Goal: Task Accomplishment & Management: Use online tool/utility

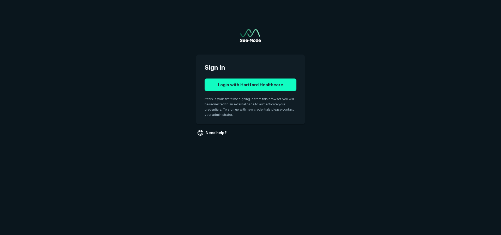
click at [254, 85] on button "Login with Hartford Healthcare" at bounding box center [251, 85] width 92 height 13
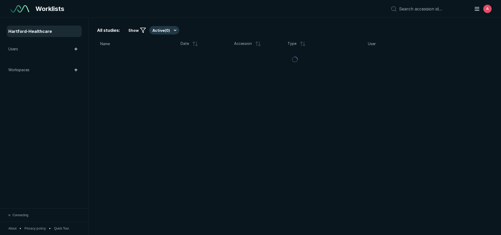
scroll to position [1637, 2925]
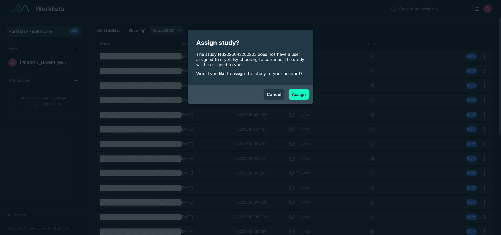
click at [308, 94] on button "Assign" at bounding box center [299, 94] width 20 height 10
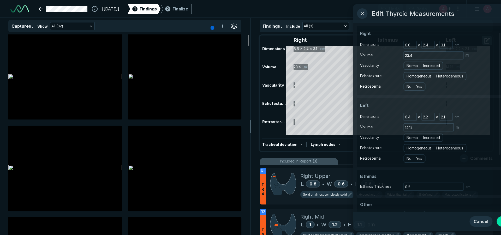
scroll to position [1637, 2925]
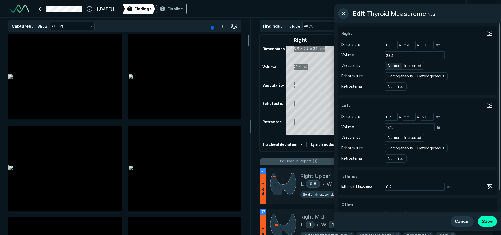
click at [397, 64] on span "Normal" at bounding box center [394, 66] width 12 height 6
click at [390, 64] on input "Normal" at bounding box center [388, 64] width 3 height 3
radio input "true"
click at [393, 137] on span "Normal" at bounding box center [394, 138] width 12 height 6
click at [390, 137] on input "Normal" at bounding box center [388, 136] width 3 height 3
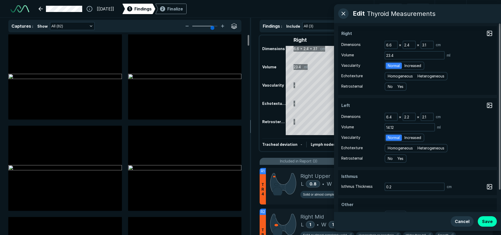
radio input "true"
click at [397, 149] on span "Homogeneous" at bounding box center [400, 148] width 25 height 6
click at [390, 149] on input "Homogeneous" at bounding box center [388, 147] width 3 height 3
radio input "true"
click at [405, 76] on span "Homogeneous" at bounding box center [400, 76] width 25 height 6
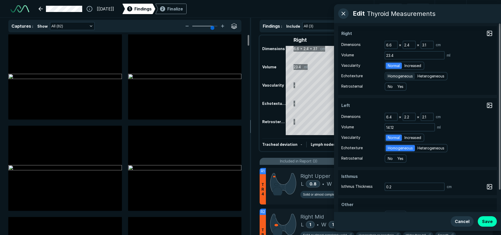
click at [390, 76] on input "Homogeneous" at bounding box center [388, 75] width 3 height 3
radio input "true"
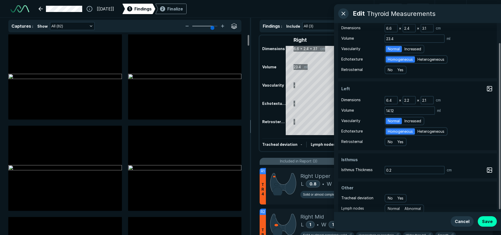
scroll to position [25, 0]
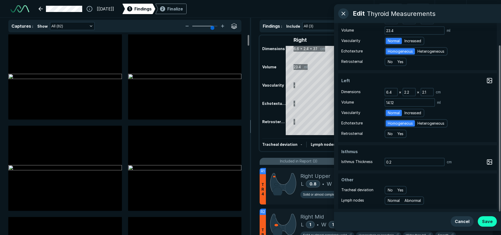
click at [486, 224] on button "Save" at bounding box center [487, 221] width 19 height 10
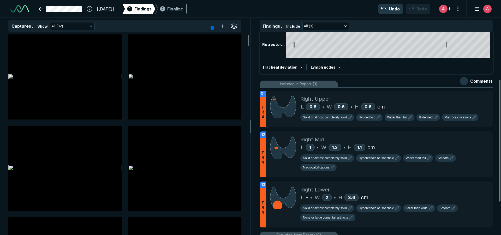
scroll to position [78, 0]
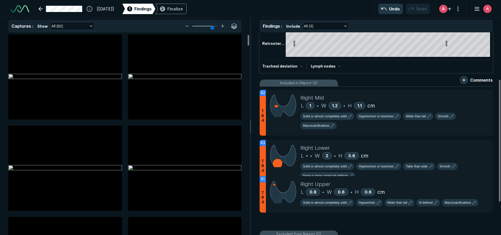
drag, startPoint x: 458, startPoint y: 101, endPoint x: 455, endPoint y: 188, distance: 87.2
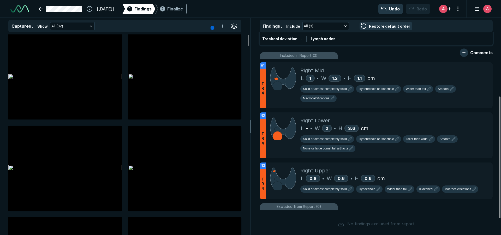
scroll to position [106, 0]
drag, startPoint x: 499, startPoint y: 163, endPoint x: 496, endPoint y: 179, distance: 17.0
click at [499, 179] on div at bounding box center [500, 158] width 2 height 122
click at [477, 68] on icon at bounding box center [478, 66] width 4 height 4
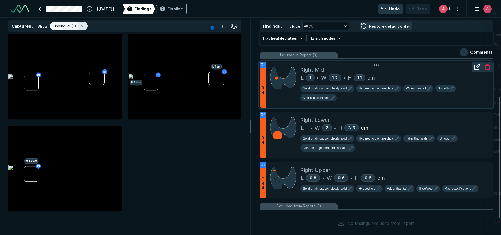
scroll to position [1516, 1711]
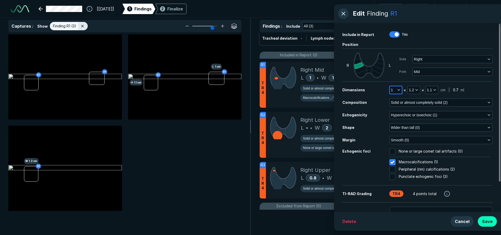
click at [397, 91] on icon "button" at bounding box center [399, 90] width 4 height 4
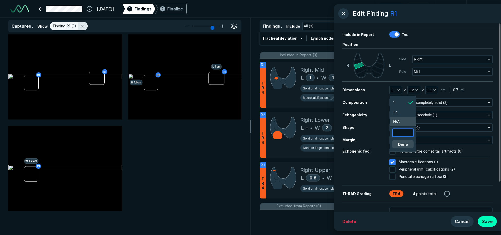
click at [400, 132] on input "text" at bounding box center [403, 132] width 20 height 7
type input "1.1"
click at [407, 147] on button "Done" at bounding box center [402, 144] width 21 height 8
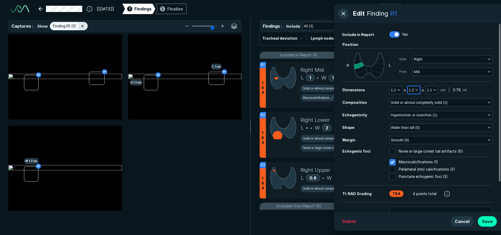
click at [415, 89] on icon "button" at bounding box center [417, 90] width 4 height 4
click at [419, 124] on input "text" at bounding box center [421, 123] width 20 height 7
type input "1.0"
click at [422, 136] on button "Done" at bounding box center [420, 135] width 21 height 8
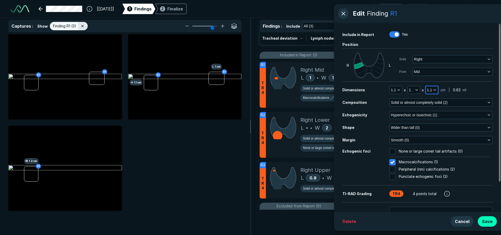
click at [431, 89] on span "1.1" at bounding box center [429, 90] width 5 height 6
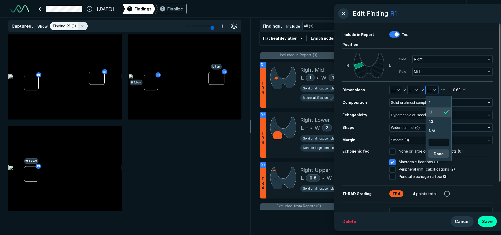
scroll to position [933, 786]
click at [439, 143] on input "text" at bounding box center [438, 142] width 20 height 7
type input "1.2"
click at [439, 152] on button "Done" at bounding box center [438, 153] width 21 height 8
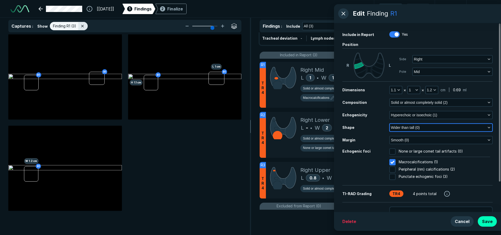
click at [489, 127] on icon "button" at bounding box center [489, 127] width 4 height 4
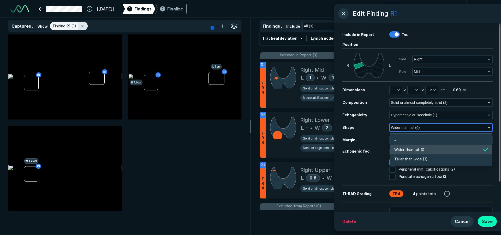
scroll to position [786, 1128]
click at [459, 159] on li "Taller than wide (3)" at bounding box center [441, 158] width 102 height 9
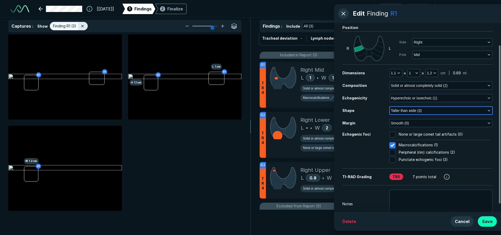
scroll to position [26, 0]
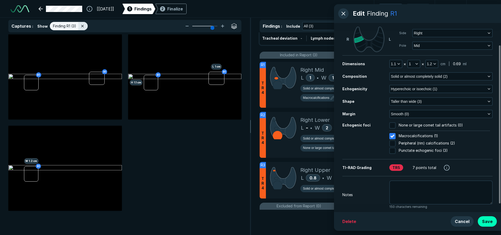
click at [393, 125] on input "None or large comet tail artifacts (0)" at bounding box center [392, 125] width 6 height 6
checkbox input "true"
checkbox input "false"
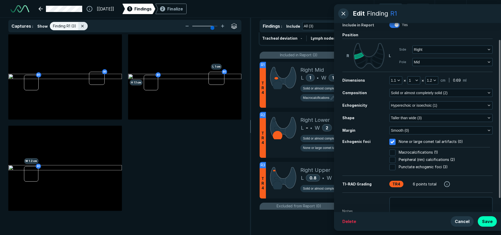
scroll to position [36, 0]
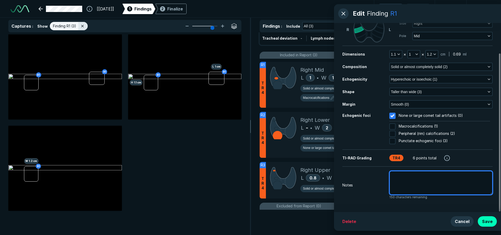
click at [444, 185] on textarea at bounding box center [440, 183] width 103 height 24
type textarea "x"
type textarea "P"
type textarea "x"
type textarea "Pr"
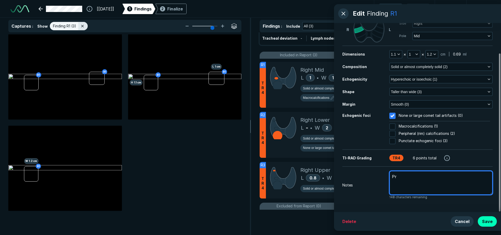
type textarea "x"
type textarea "Pri"
type textarea "x"
type textarea "Prio"
type textarea "x"
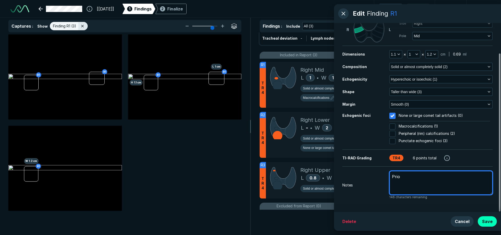
type textarea "Prior"
type textarea "x"
type textarea "Prior"
type textarea "x"
type textarea "Prior u"
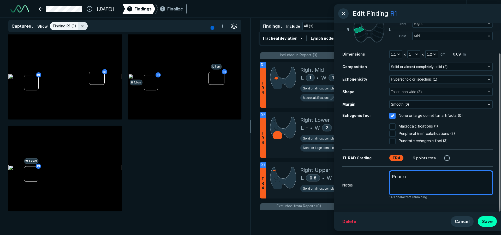
type textarea "x"
type textarea "Prior ul"
type textarea "x"
type textarea "Prior ult"
type textarea "x"
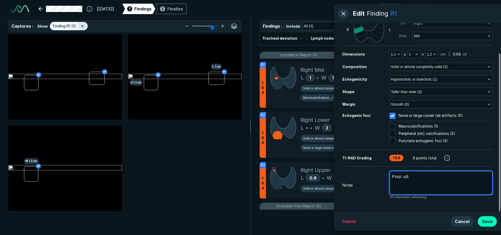
type textarea "Prior ultr"
type textarea "x"
type textarea "Prior ultra"
type textarea "x"
type textarea "Prior ultras"
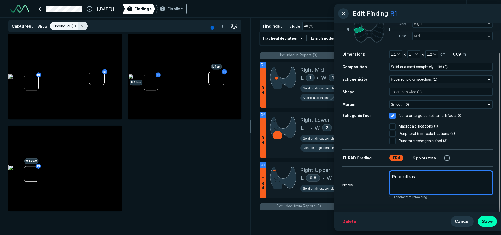
type textarea "x"
type textarea "Prior ultraso"
type textarea "x"
type textarea "Prior ultrasou"
type textarea "x"
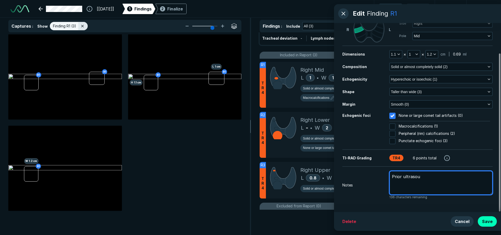
type textarea "Prior ultrasoun"
type textarea "x"
type textarea "Prior ultrasound"
type textarea "x"
type textarea "Prior ultrasoun"
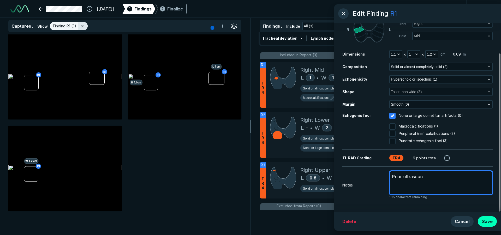
type textarea "x"
type textarea "Prior ultrasou"
type textarea "x"
type textarea "Prior ultraso"
type textarea "x"
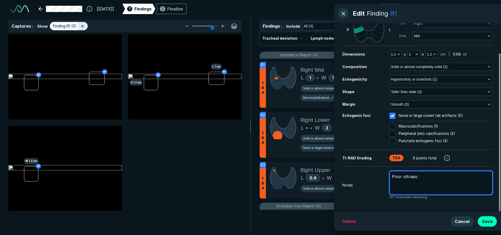
type textarea "Prior ultras"
type textarea "x"
type textarea "Prior ultra"
type textarea "x"
type textarea "Prior ultr"
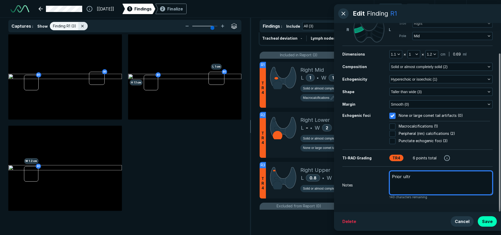
type textarea "x"
type textarea "Prior ult"
type textarea "x"
type textarea "Prior ul"
type textarea "x"
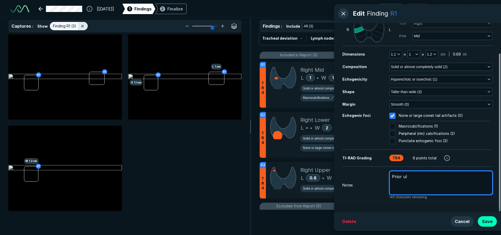
type textarea "Prior u"
type textarea "x"
type textarea "Prior"
type textarea "x"
type textarea "Prior m"
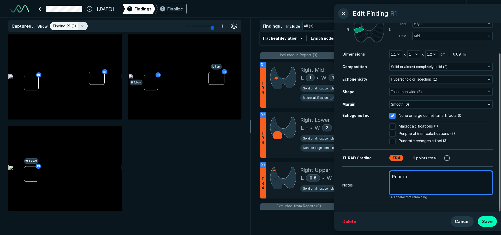
type textarea "x"
type textarea "Prior me"
type textarea "x"
type textarea "Prior mea"
type textarea "x"
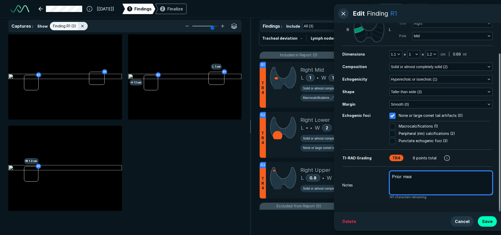
type textarea "Prior meas"
type textarea "x"
type textarea "Prior measu"
type textarea "x"
type textarea "Prior measur"
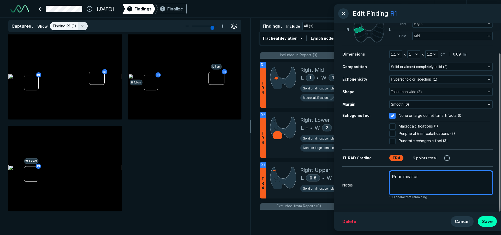
type textarea "x"
type textarea "Prior measurm"
type textarea "x"
type textarea "Prior measurme"
type textarea "x"
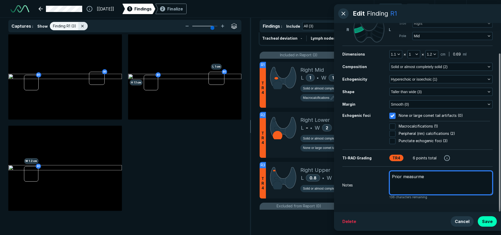
type textarea "Prior measurmen"
type textarea "x"
type textarea "Prior measurment"
type textarea "x"
type textarea "Prior measurments"
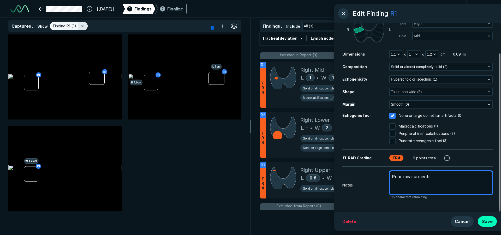
type textarea "x"
type textarea "Prior measurments"
type textarea "x"
type textarea "Prior measurments b"
type textarea "x"
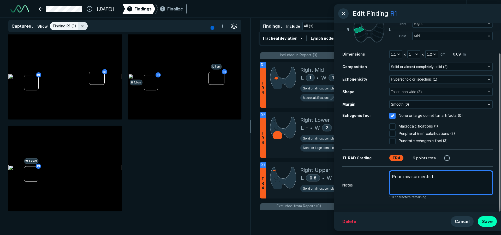
type textarea "Prior measurments"
type textarea "x"
type textarea "Prior measurments"
type textarea "x"
type textarea "Prior measurments"
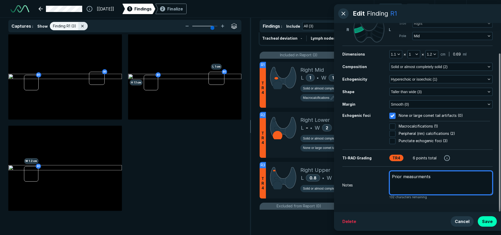
type textarea "x"
type textarea "Prior measurments 2"
type textarea "x"
type textarea "Prior measurments 2."
type textarea "x"
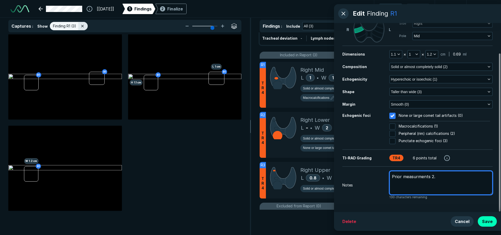
type textarea "Prior measurments 2.1"
type textarea "x"
type textarea "Prior measurments 2.1"
type textarea "x"
type textarea "Prior measurments 2.1 x"
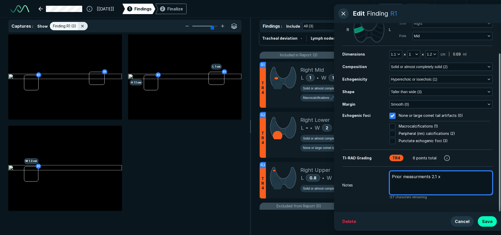
type textarea "x"
type textarea "Prior measurments 2.1 x"
type textarea "x"
type textarea "Prior measurments 2.1 x 1"
type textarea "x"
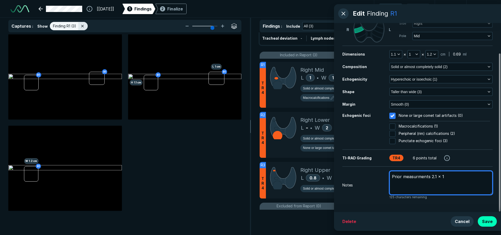
type textarea "Prior measurments 2.1 x 1."
type textarea "x"
type textarea "Prior measurments 2.1 x 1.4"
type textarea "x"
type textarea "Prior measurments 2.1 x 1.4"
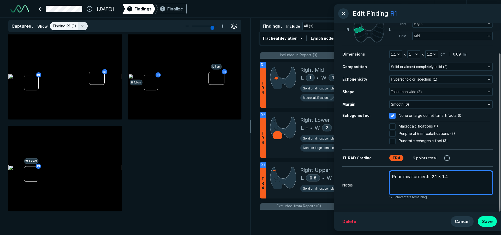
type textarea "x"
type textarea "Prior measurments 2.1 x 1.4 x"
type textarea "x"
type textarea "Prior measurments 2.1 x 1.4 x"
type textarea "x"
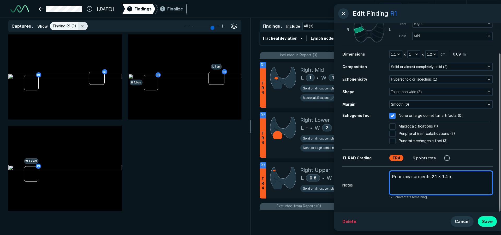
type textarea "Prior measurments 2.1 x 1.4 x 4"
type textarea "x"
type textarea "Prior measurments 2.1 x 1.4 x 4."
type textarea "x"
type textarea "Prior measurments 2.1 x 1.4 x 4.3"
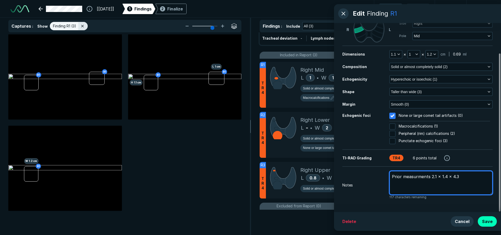
type textarea "x"
type textarea "Prior measurments 2.1 x 1.4 x 4.3"
type textarea "x"
type textarea "Prior measurments 2.1 x 1.4 x 4.3 c"
type textarea "x"
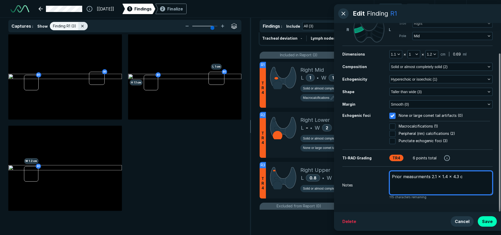
type textarea "Prior measurments 2.1 x 1.4 x 4.3 cm"
click at [409, 178] on textarea "Prior measurments 2.1 x 1.4 x 4.3 cm" at bounding box center [440, 183] width 103 height 24
type textarea "x"
type textarea "Prior measurements 2.1 x 1.4 x 4.3 cm"
click at [478, 181] on textarea "Prior measurements 2.1 x 1.4 x 4.3 cm" at bounding box center [440, 183] width 103 height 24
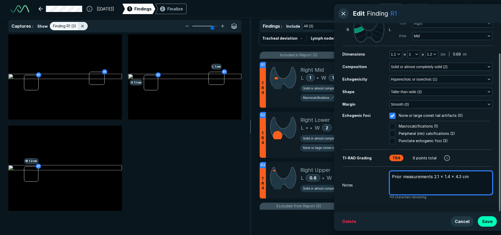
type textarea "x"
type textarea "Prior measurements 2.1 x 1.4 x 4.3 cm."
type textarea "x"
type textarea "Prior measurements 2.1 x 1.4 x 4.3 cm."
type textarea "x"
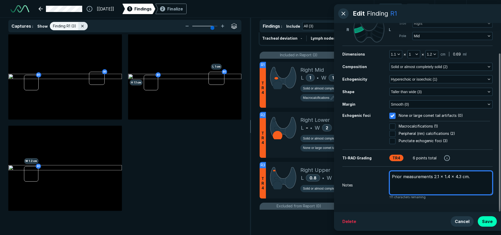
type textarea "Prior measurements 2.1 x 1.4 x 4.3 cm. P"
type textarea "x"
type textarea "Prior measurements 2.1 x 1.4 x 4.3 cm. Pr"
type textarea "x"
type textarea "Prior measurements 2.1 x 1.4 x 4.3 cm. Pri"
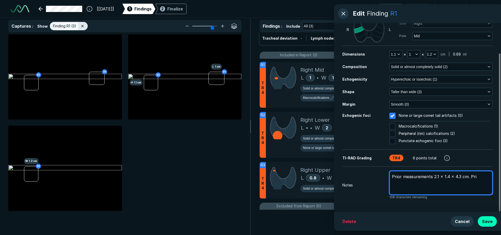
type textarea "x"
type textarea "Prior measurements 2.1 x 1.4 x 4.3 cm. Prio"
type textarea "x"
type textarea "Prior measurements 2.1 x 1.4 x 4.3 cm. Pri"
type textarea "x"
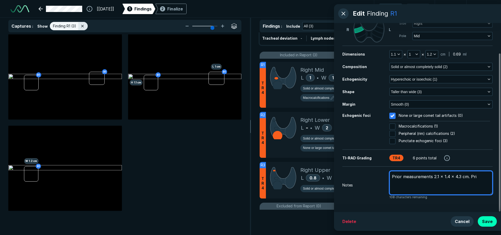
type textarea "Prior measurements 2.1 x 1.4 x 4.3 cm. Pr"
type textarea "x"
type textarea "Prior measurements 2.1 x 1.4 x 4.3 cm. P"
type textarea "x"
type textarea "Prior measurements 2.1 x 1.4 x 4.3 cm."
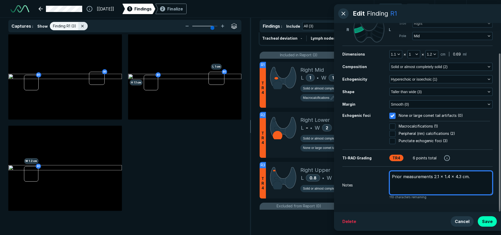
type textarea "x"
type textarea "Prior measurements 2.1 x 1.4 x 4.3 cm."
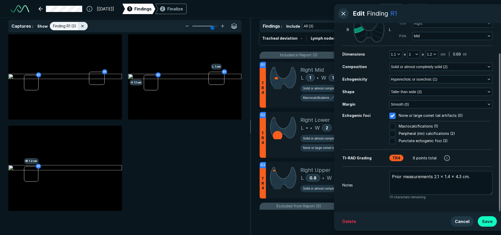
click at [490, 223] on button "Save" at bounding box center [487, 221] width 19 height 10
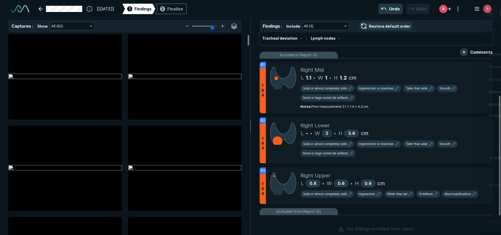
scroll to position [1516, 1711]
click at [475, 122] on icon at bounding box center [476, 123] width 5 height 5
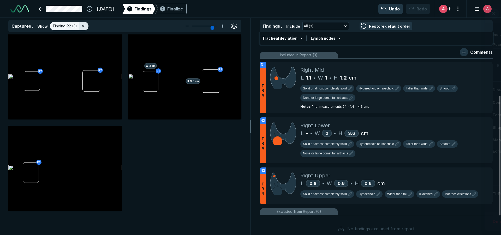
scroll to position [1427, 1338]
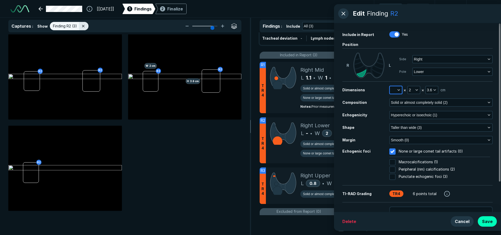
click at [394, 89] on button "button" at bounding box center [396, 89] width 12 height 7
click at [403, 117] on input "text" at bounding box center [403, 113] width 20 height 7
type input "3.6"
click at [406, 128] on button "Done" at bounding box center [402, 125] width 21 height 8
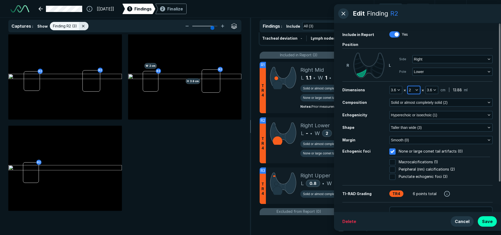
click at [411, 90] on button "2" at bounding box center [414, 89] width 12 height 7
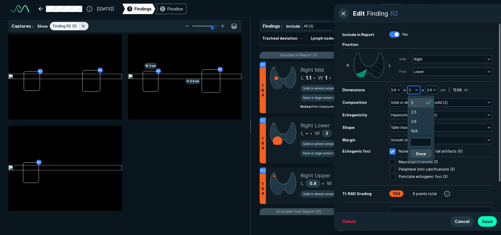
scroll to position [933, 786]
click at [433, 91] on icon "button" at bounding box center [435, 90] width 4 height 4
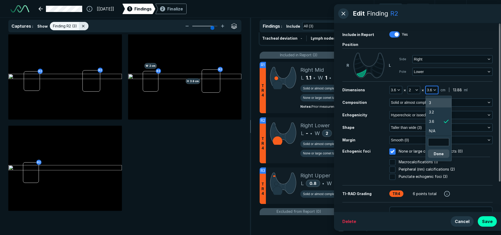
click at [434, 101] on li "3" at bounding box center [439, 102] width 26 height 9
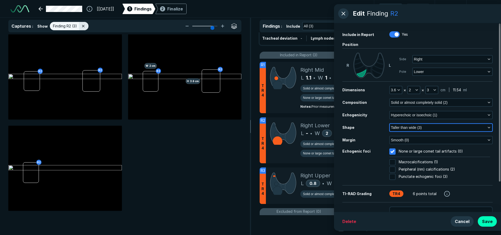
click at [488, 127] on icon "button" at bounding box center [489, 127] width 4 height 4
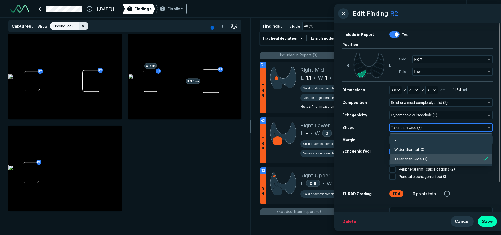
scroll to position [786, 1128]
click at [457, 150] on li "Wider than tall (0)" at bounding box center [441, 149] width 102 height 9
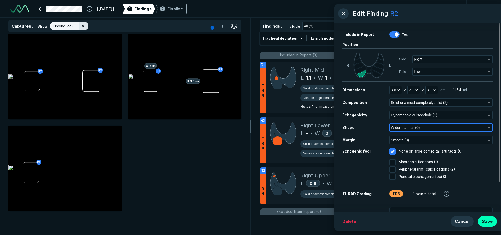
click at [487, 128] on icon "button" at bounding box center [489, 127] width 4 height 4
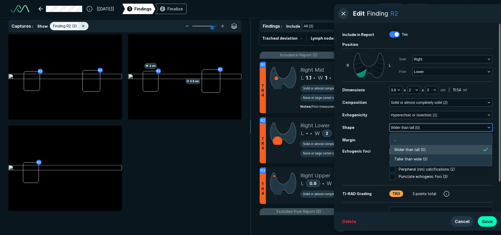
click at [467, 151] on li "Wider than tall (0)" at bounding box center [441, 149] width 102 height 9
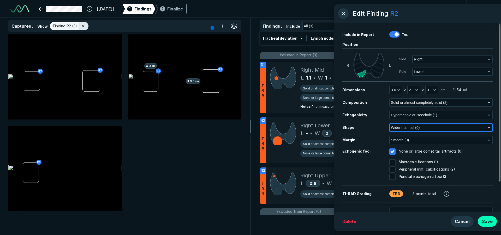
click at [487, 128] on icon "button" at bounding box center [489, 127] width 4 height 4
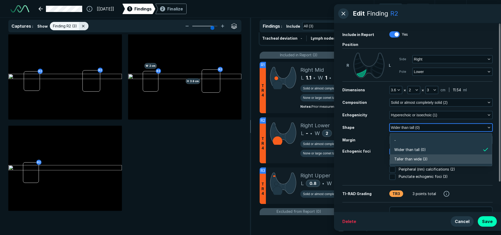
click at [473, 157] on li "Taller than wide (3)" at bounding box center [441, 158] width 102 height 9
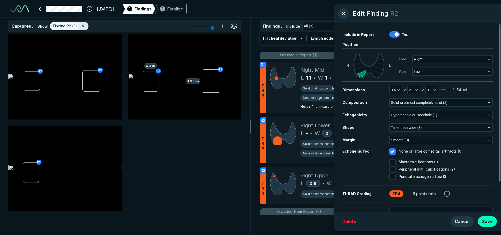
click at [484, 173] on div "Peripheral (rim) calcifications (2)" at bounding box center [439, 169] width 101 height 7
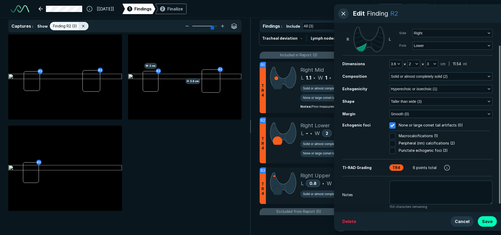
scroll to position [36, 0]
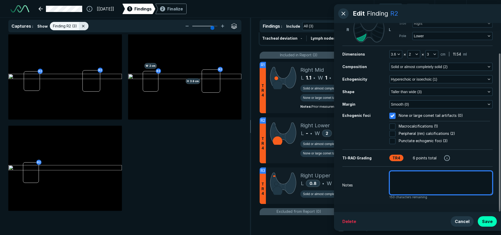
click at [442, 181] on textarea at bounding box center [440, 183] width 103 height 24
type textarea "x"
type textarea "P"
type textarea "x"
type textarea "Pr"
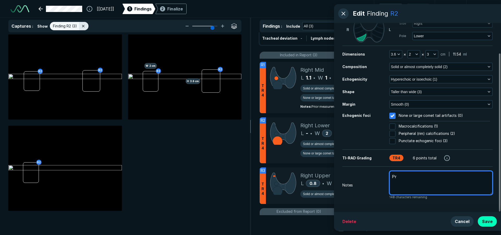
type textarea "x"
type textarea "Pri"
type textarea "x"
type textarea "Prio"
type textarea "x"
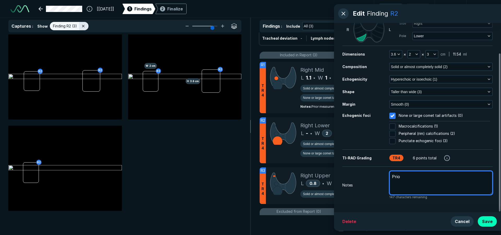
type textarea "Prior"
type textarea "x"
type textarea "Prior"
type textarea "x"
type textarea "Prior m"
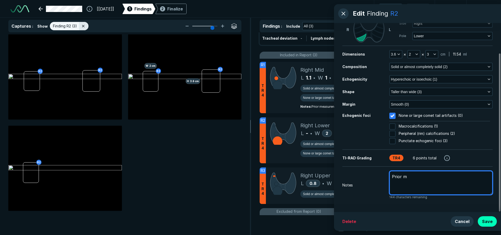
type textarea "x"
type textarea "Prior me"
type textarea "x"
type textarea "Prior mea"
type textarea "x"
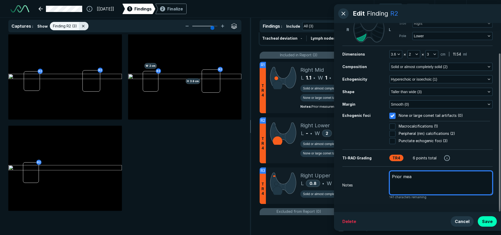
type textarea "Prior meas"
type textarea "x"
type textarea "Prior measu"
type textarea "x"
type textarea "Prior measut"
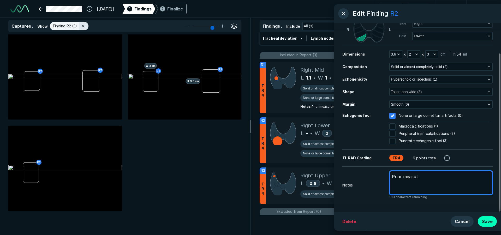
type textarea "x"
type textarea "Prior measu"
type textarea "x"
type textarea "Prior measur"
type textarea "x"
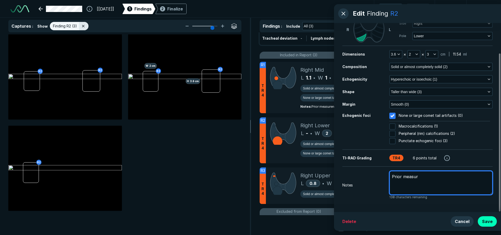
type textarea "Prior measurm"
type textarea "x"
type textarea "Prior measurme"
type textarea "x"
type textarea "Prior measurmen"
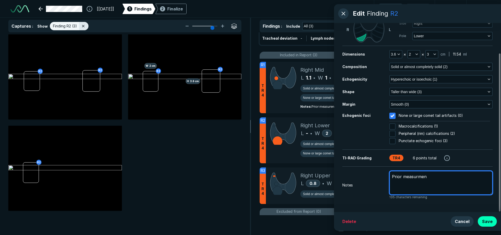
type textarea "x"
type textarea "Prior measurment"
type textarea "x"
type textarea "Prior measurment"
click at [409, 177] on textarea "Prior measurment" at bounding box center [440, 183] width 103 height 24
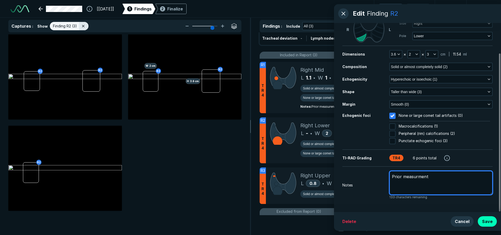
type textarea "x"
type textarea "Prior measurement"
type textarea "x"
type textarea "Prior measurement"
type textarea "x"
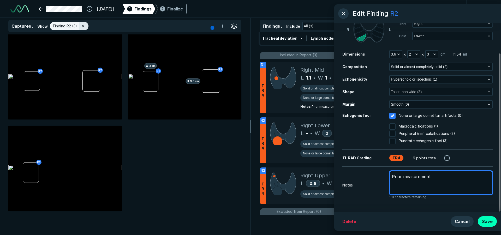
type textarea "Prior measurement"
type textarea "x"
click at [455, 176] on textarea "Prior measurements 3.6 x 2.6 x3.2 cm" at bounding box center [440, 183] width 103 height 24
click at [478, 179] on textarea "Prior measurements 3.6 x 2.6 x 3.2 cm" at bounding box center [440, 183] width 103 height 24
drag, startPoint x: 487, startPoint y: 177, endPoint x: 473, endPoint y: 176, distance: 14.4
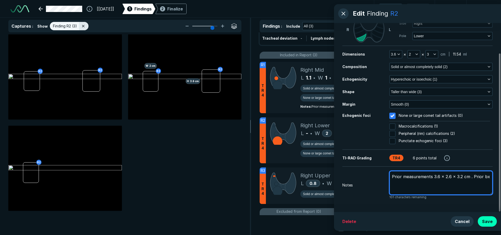
click at [473, 176] on textarea "Prior measurements 3.6 x 2.6 x 3.2 cm . Prior bx" at bounding box center [440, 183] width 103 height 24
paste textarea "FNA of the right inferior 3cm nodule in March of 2023 which resulted as atypia …"
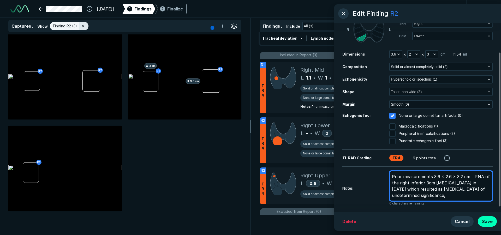
drag, startPoint x: 483, startPoint y: 183, endPoint x: 455, endPoint y: 182, distance: 28.2
click at [455, 182] on textarea "Prior measurements 3.6 x 2.6 x 3.2 cm . FNA of the right inferior 3cm nodule in…" at bounding box center [440, 186] width 103 height 30
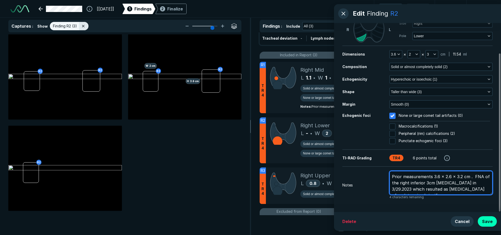
click at [488, 191] on textarea "Prior measurements 3.6 x 2.6 x 3.2 cm . FNA of the right inferior 3cm nodule in…" at bounding box center [440, 183] width 103 height 24
click at [472, 178] on textarea "Prior measurements 3.6 x 2.6 x 3.2 cm . FNA of the right inferior 3cm nodule in…" at bounding box center [440, 183] width 103 height 24
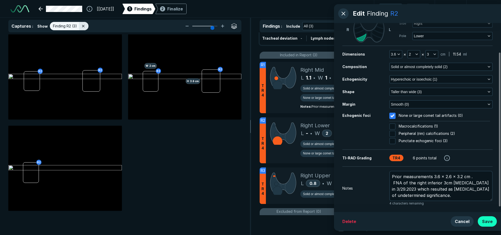
click at [493, 220] on button "Save" at bounding box center [487, 221] width 19 height 10
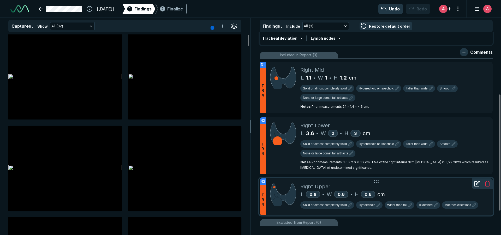
scroll to position [132, 0]
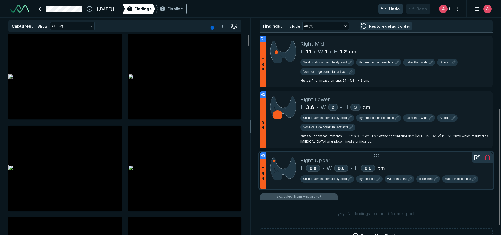
click at [478, 159] on icon at bounding box center [477, 157] width 6 height 6
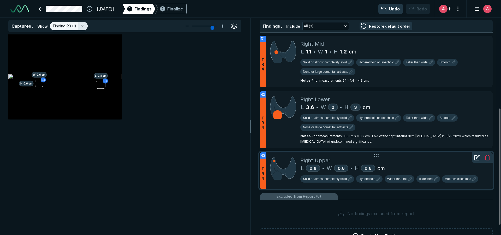
scroll to position [1427, 1338]
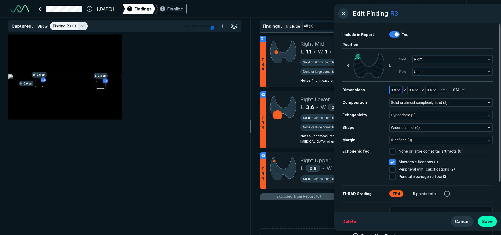
click at [394, 88] on span "0.8" at bounding box center [393, 90] width 5 height 6
click at [400, 124] on input "text" at bounding box center [403, 123] width 20 height 7
click at [409, 134] on button "Done" at bounding box center [402, 135] width 21 height 8
click at [428, 91] on span "0.6" at bounding box center [429, 90] width 5 height 6
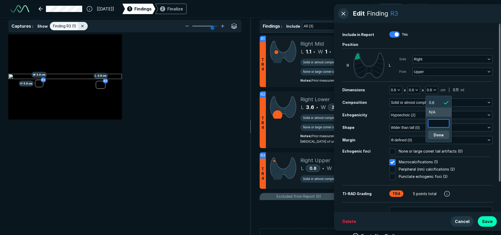
click at [440, 123] on input "text" at bounding box center [438, 123] width 20 height 7
click at [439, 136] on button "Done" at bounding box center [438, 135] width 21 height 8
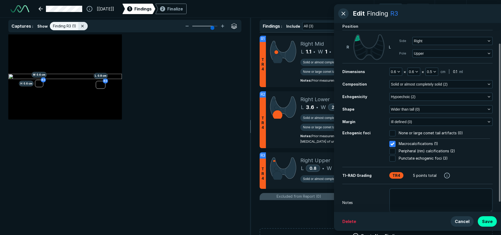
scroll to position [26, 0]
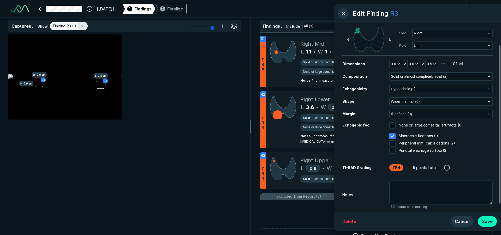
click at [442, 125] on span "None or large comet tail artifacts (0)" at bounding box center [431, 125] width 64 height 6
click at [396, 125] on input "None or large comet tail artifacts (0)" at bounding box center [392, 125] width 6 height 6
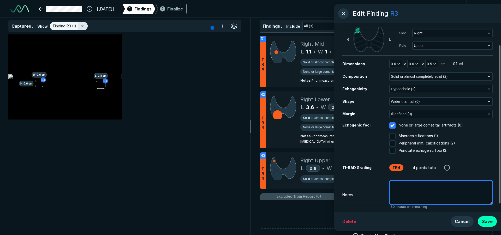
click at [412, 194] on textarea at bounding box center [440, 193] width 103 height 24
click at [441, 188] on textarea "Non seen on prior ultrasoiund." at bounding box center [440, 193] width 103 height 24
click at [447, 186] on textarea "Non seen on prior ultrasoiund." at bounding box center [440, 193] width 103 height 24
click at [399, 185] on textarea "Non seen on prior ultrasound." at bounding box center [440, 193] width 103 height 24
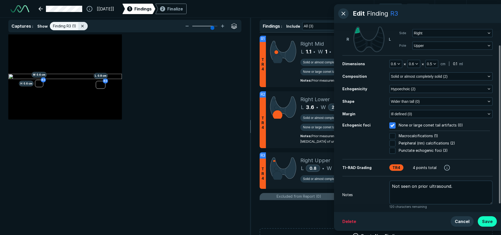
click at [490, 224] on button "Save" at bounding box center [487, 221] width 19 height 10
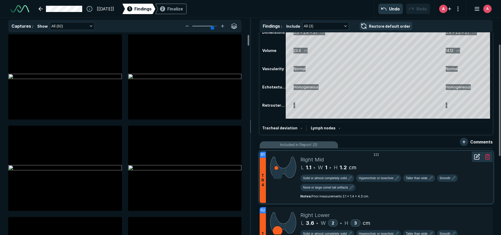
scroll to position [0, 0]
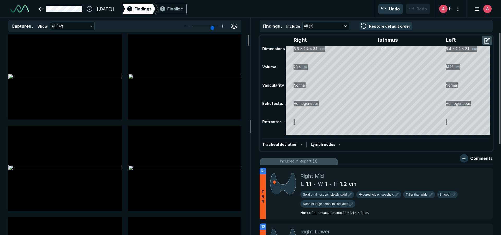
click at [388, 140] on div "Tracheal deviation - Lymph nodes -" at bounding box center [376, 144] width 228 height 12
click at [183, 9] on div "Finalize" at bounding box center [175, 9] width 16 height 6
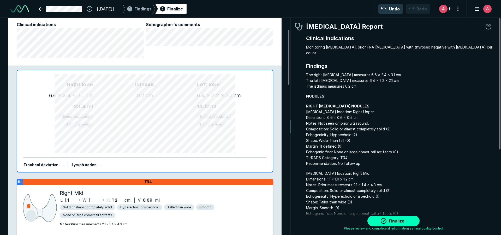
scroll to position [78, 0]
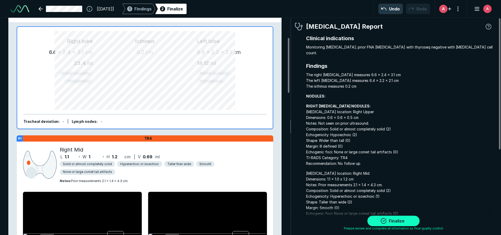
click at [388, 220] on button "Finalize" at bounding box center [393, 221] width 52 height 10
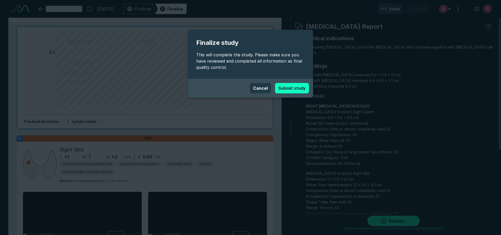
click at [294, 87] on button "Submit study" at bounding box center [292, 88] width 34 height 10
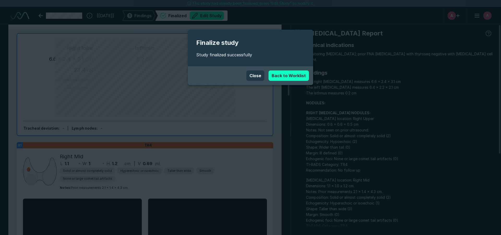
click at [293, 75] on link "Back to Worklist" at bounding box center [288, 75] width 40 height 10
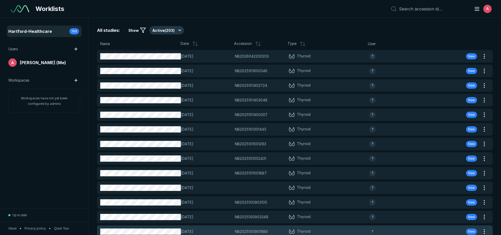
scroll to position [1554, 2442]
